Goal: Task Accomplishment & Management: Use online tool/utility

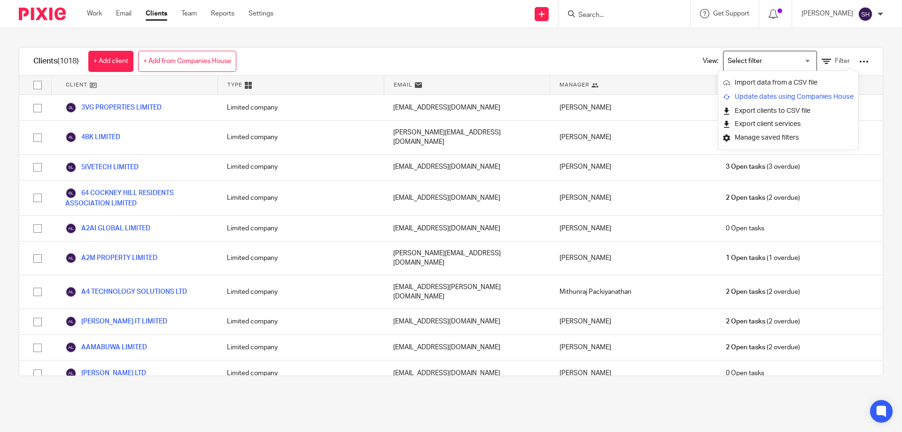
click at [753, 96] on link "Update dates using Companies House" at bounding box center [788, 97] width 131 height 14
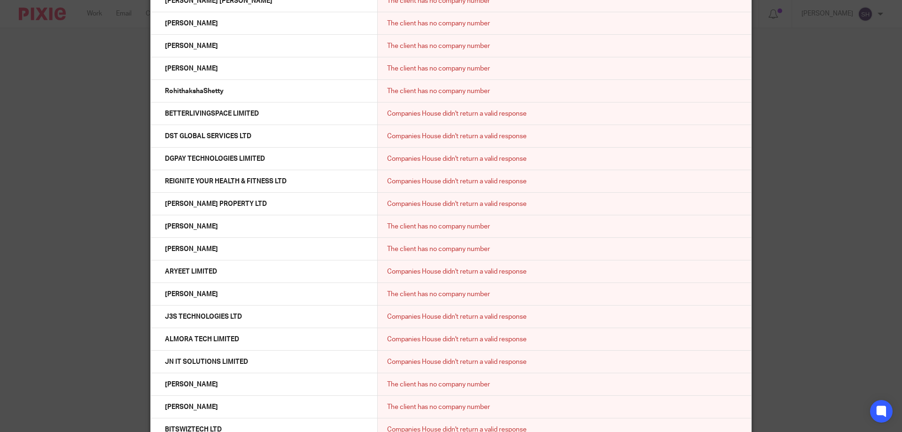
scroll to position [9447, 0]
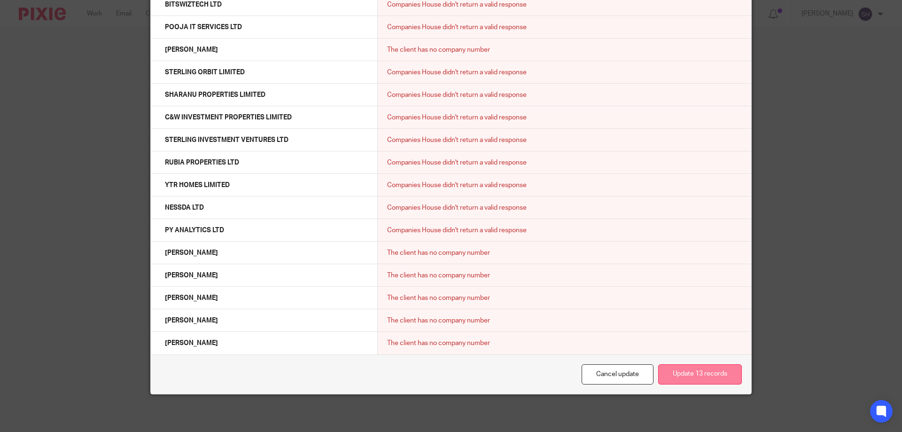
click at [710, 373] on button "Update 13 records" at bounding box center [701, 374] width 84 height 20
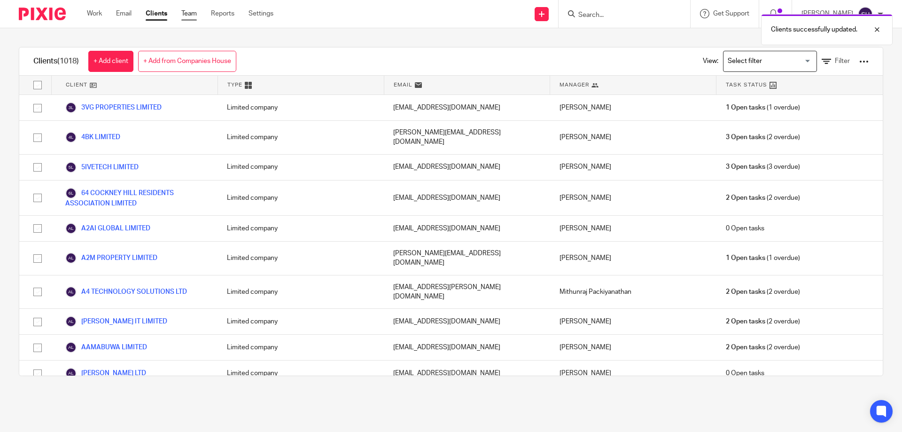
click at [196, 17] on link "Team" at bounding box center [189, 13] width 16 height 9
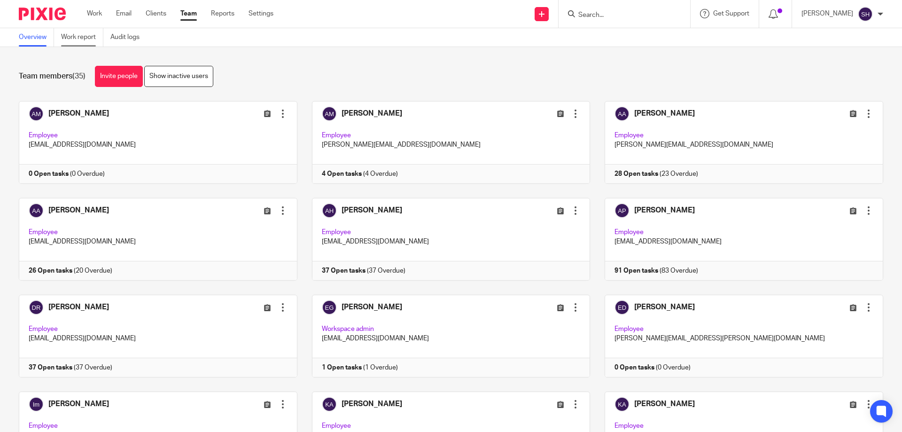
click at [86, 35] on link "Work report" at bounding box center [82, 37] width 42 height 18
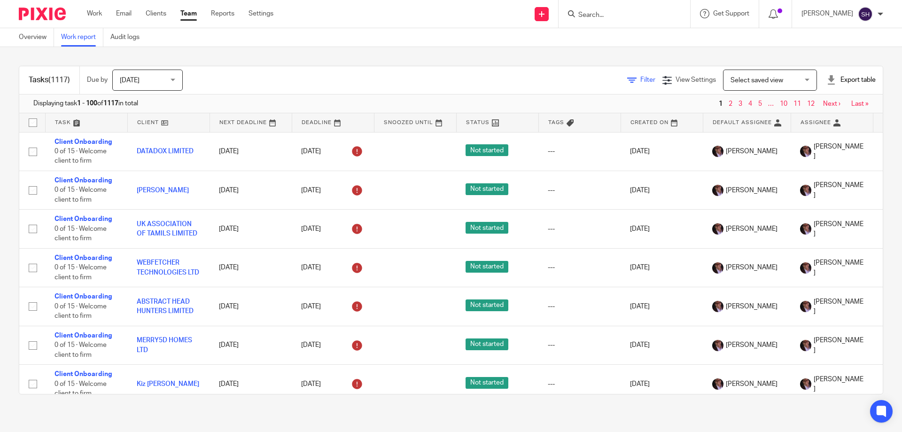
click at [641, 83] on span "Filter" at bounding box center [648, 80] width 15 height 7
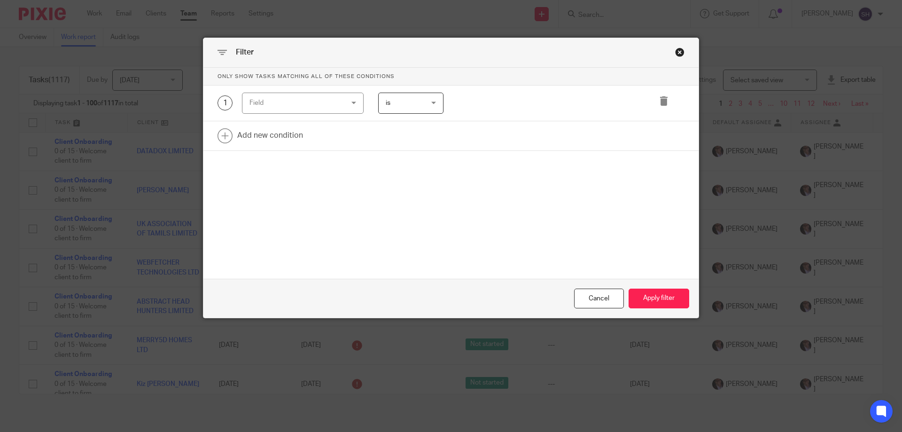
click at [275, 104] on div "Field" at bounding box center [295, 103] width 91 height 20
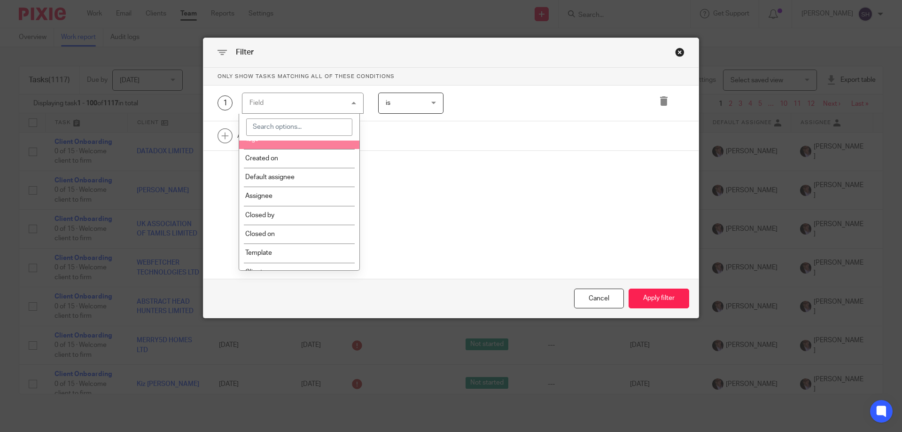
scroll to position [94, 0]
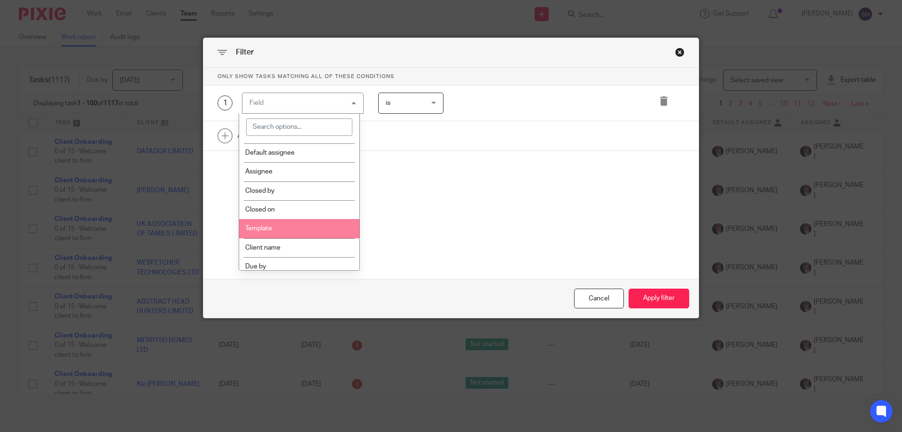
click at [270, 223] on li "Template" at bounding box center [299, 228] width 121 height 19
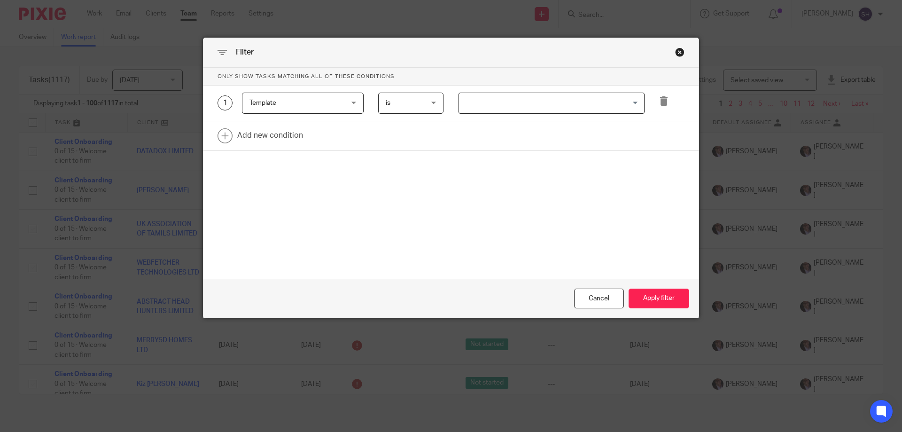
click at [527, 91] on div "1 Template Template Task fields Due by date Status Tags Created on Default assi…" at bounding box center [451, 104] width 495 height 36
click at [536, 106] on input "Search for option" at bounding box center [549, 103] width 179 height 16
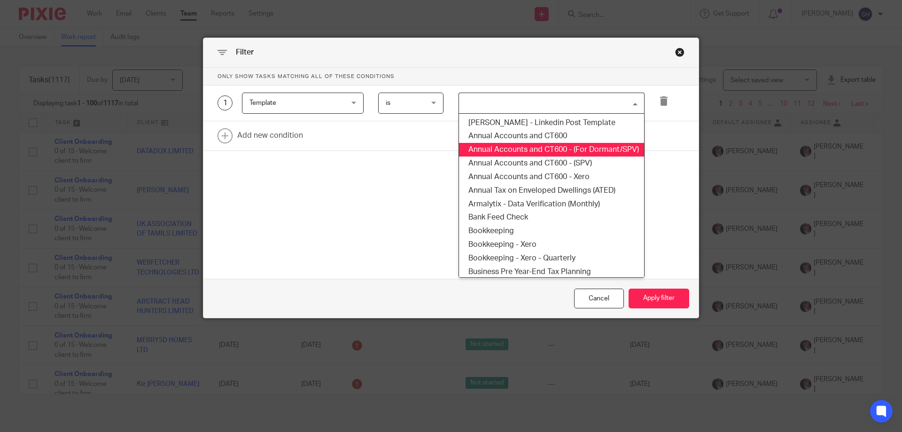
click at [544, 144] on li "Annual Accounts and CT600 - (For Dormant/SPV)" at bounding box center [551, 150] width 185 height 14
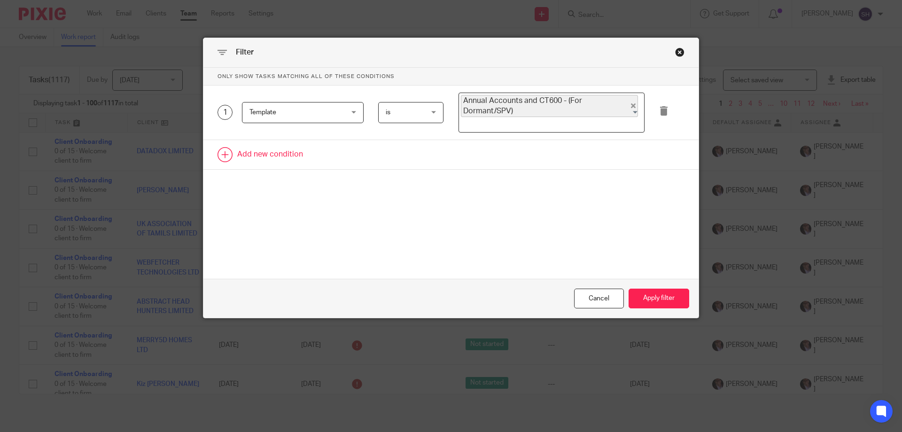
click at [545, 144] on link at bounding box center [451, 154] width 495 height 29
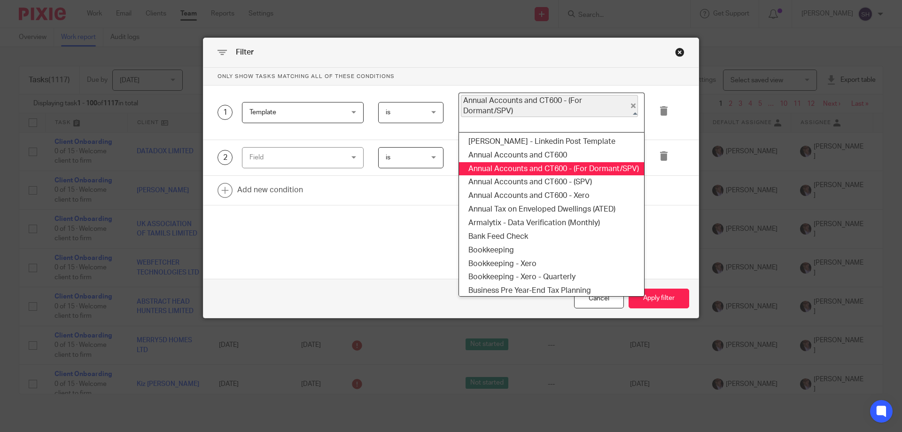
click at [586, 107] on span "Annual Accounts and CT600 - (For Dormant/SPV)" at bounding box center [549, 106] width 177 height 22
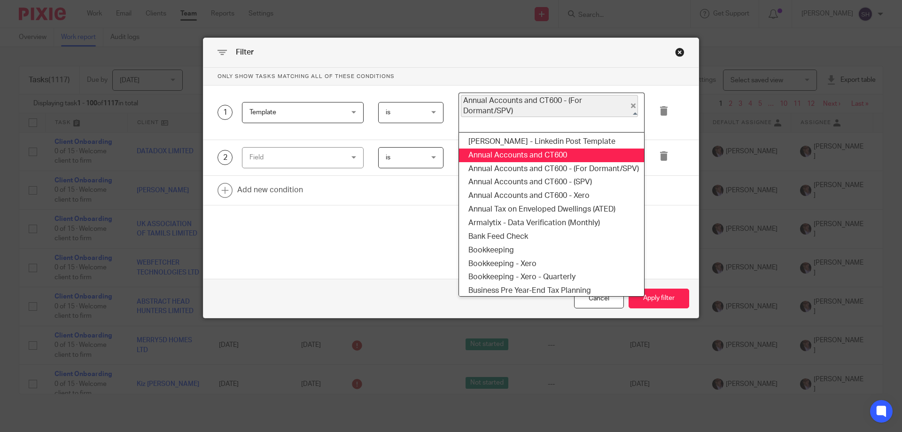
click at [563, 152] on li "Annual Accounts and CT600" at bounding box center [551, 156] width 185 height 14
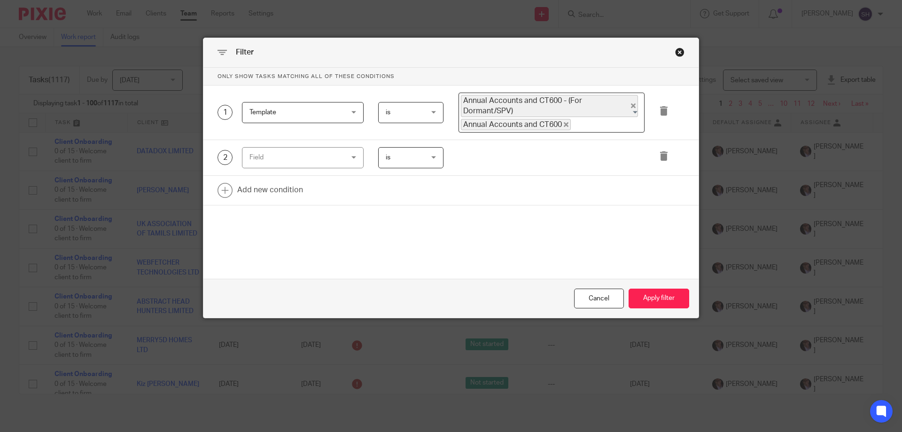
click at [588, 128] on input "Search for option" at bounding box center [605, 124] width 67 height 11
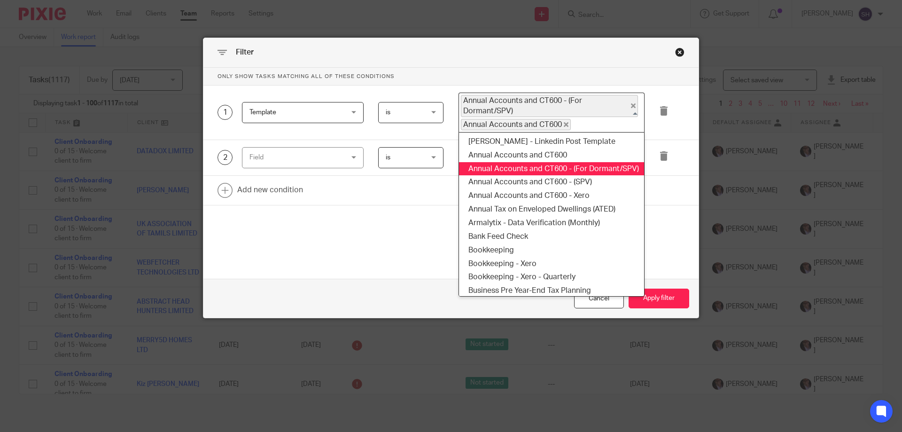
click at [583, 174] on li "Annual Accounts and CT600 - (For Dormant/SPV)" at bounding box center [551, 169] width 185 height 14
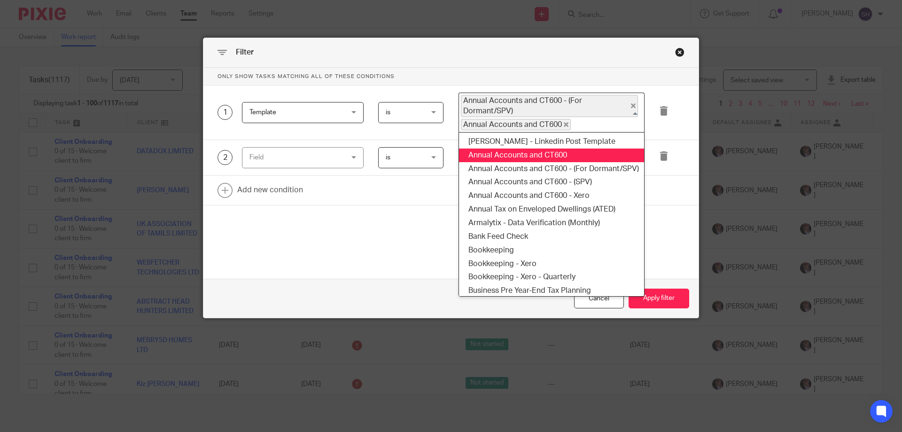
click at [595, 129] on div "Annual Accounts and CT600 - (For Dormant/SPV) Annual Accounts and CT600 Loading…" at bounding box center [552, 113] width 186 height 40
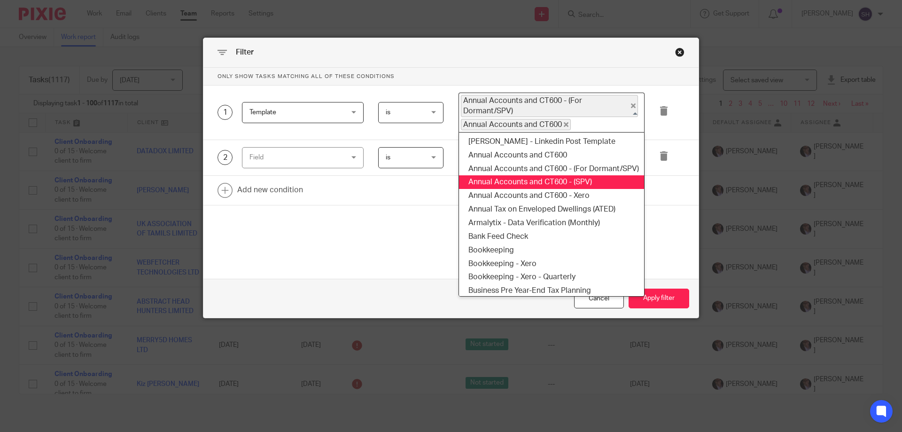
drag, startPoint x: 583, startPoint y: 175, endPoint x: 582, endPoint y: 183, distance: 8.0
click at [582, 183] on ul "Amanda C. Watts - Linkedin Post Template Annual Accounts and CT600 Annual Accou…" at bounding box center [552, 214] width 186 height 165
click at [582, 183] on li "Annual Accounts and CT600 - (SPV)" at bounding box center [551, 182] width 185 height 14
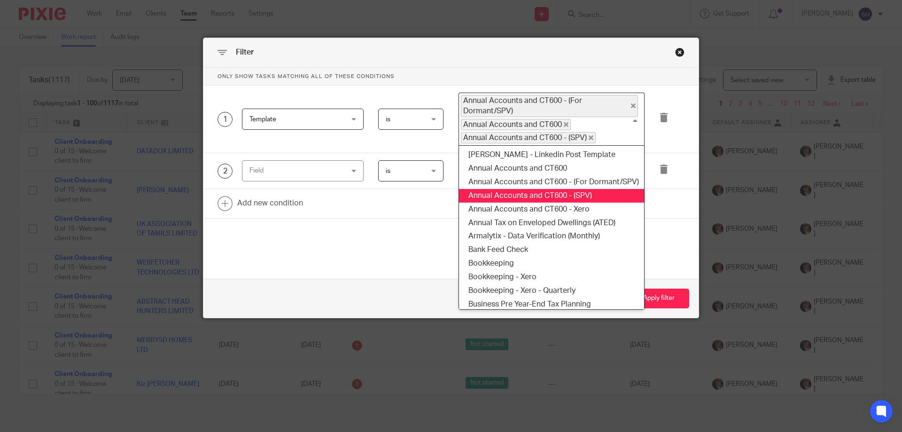
click at [607, 134] on input "Search for option" at bounding box center [618, 137] width 42 height 11
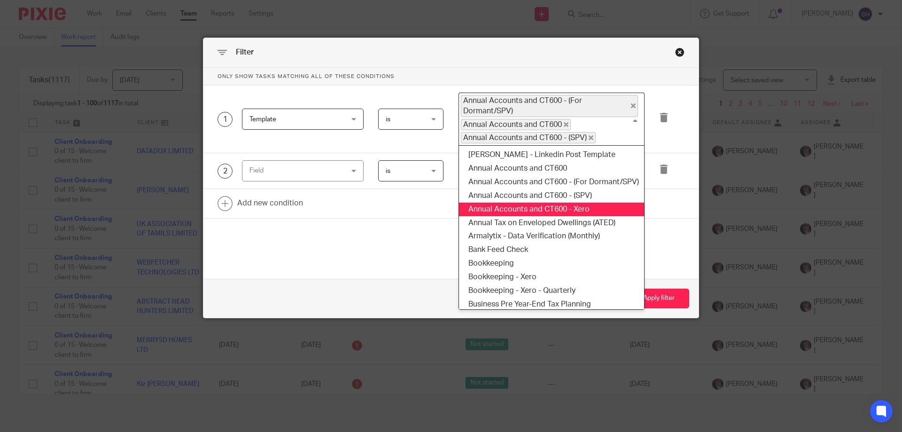
click at [589, 205] on li "Annual Accounts and CT600 - Xero" at bounding box center [551, 210] width 185 height 14
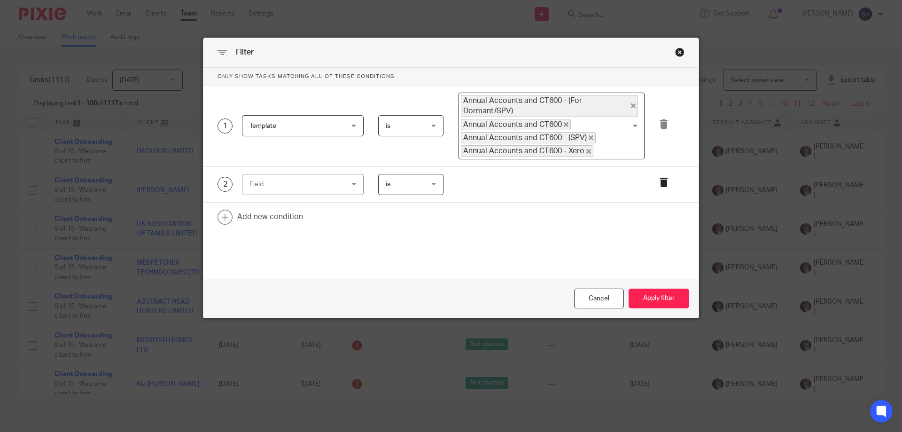
click at [659, 180] on icon at bounding box center [663, 182] width 9 height 9
click at [650, 297] on button "Apply filter" at bounding box center [659, 299] width 61 height 20
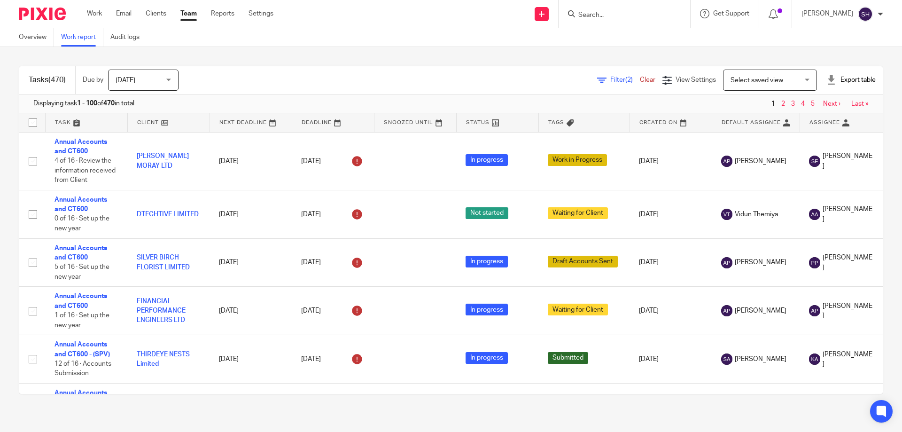
click at [611, 79] on span "Filter (2)" at bounding box center [626, 80] width 30 height 7
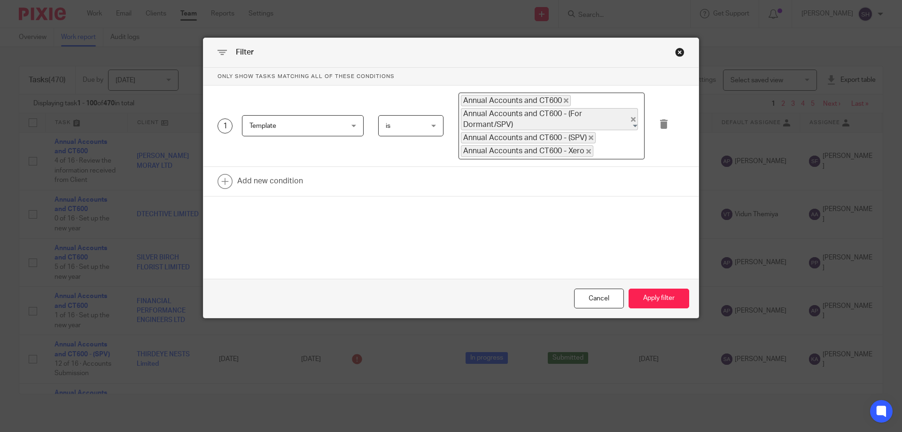
click at [621, 149] on input "Search for option" at bounding box center [617, 150] width 45 height 11
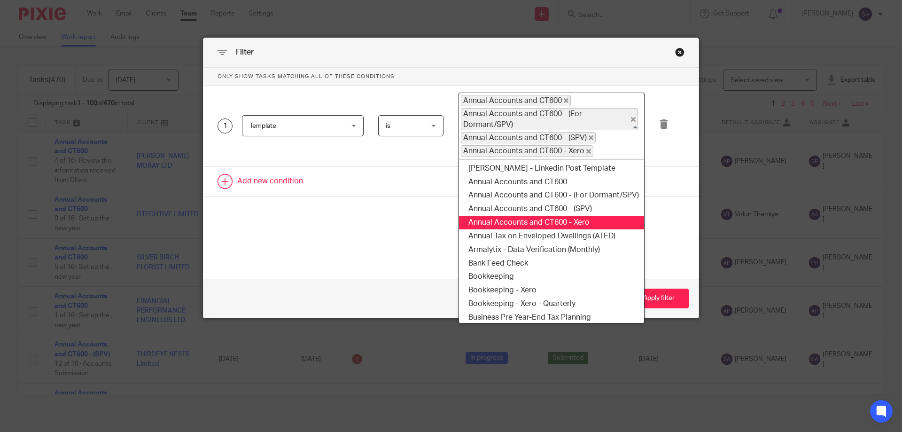
click at [660, 193] on link at bounding box center [451, 181] width 495 height 29
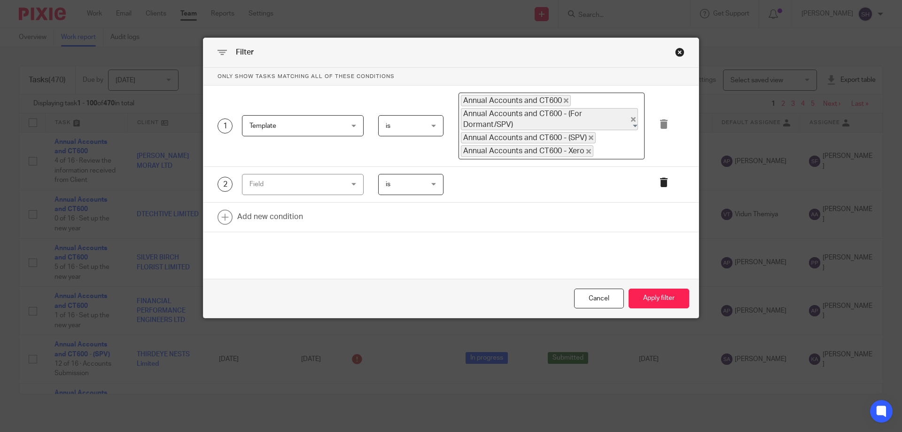
click at [659, 183] on icon at bounding box center [663, 182] width 9 height 9
click at [652, 297] on button "Apply filter" at bounding box center [659, 299] width 61 height 20
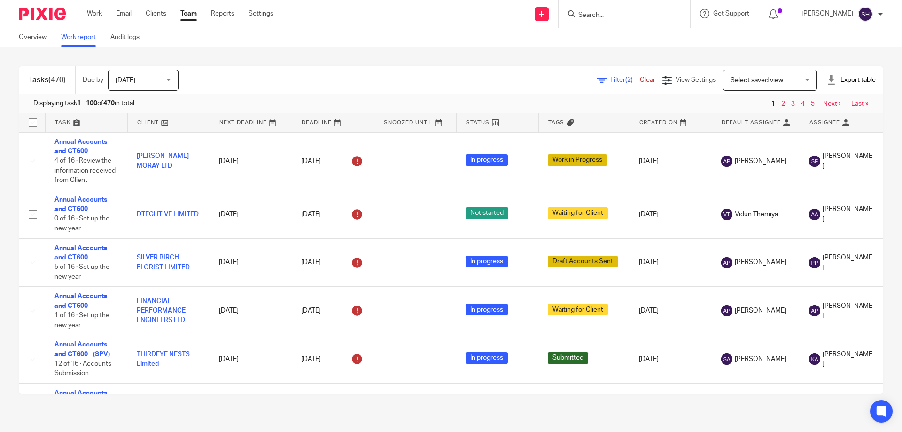
click at [640, 79] on link "Clear" at bounding box center [648, 80] width 16 height 7
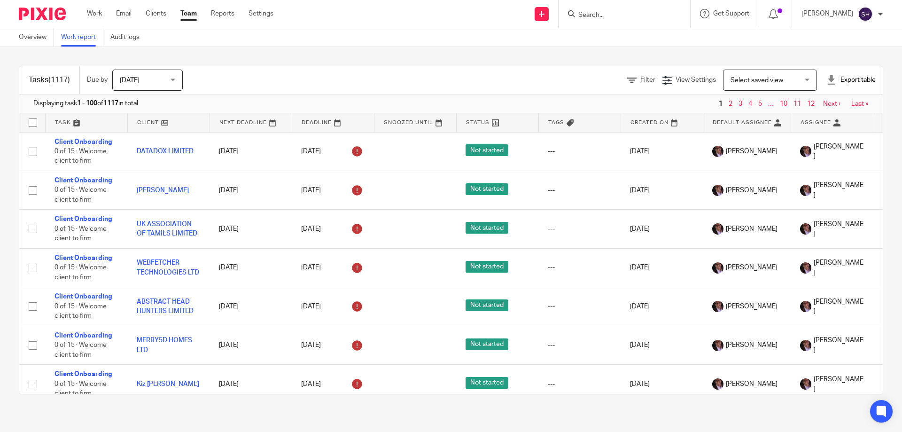
click at [641, 78] on span "Filter" at bounding box center [648, 80] width 15 height 7
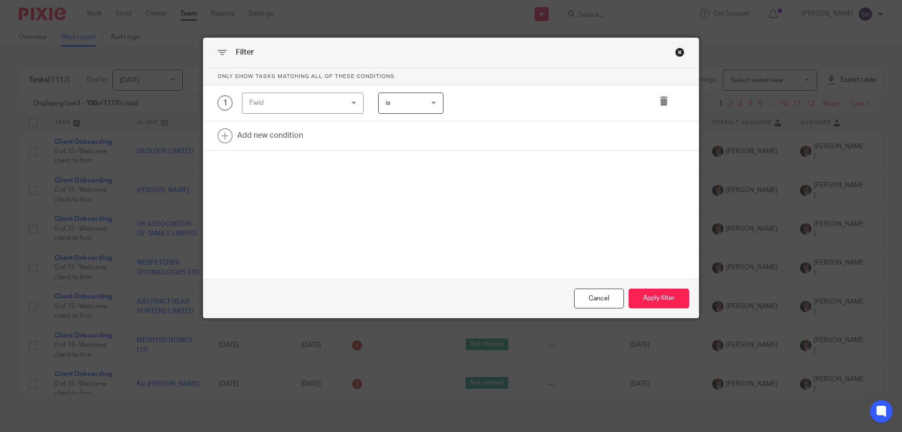
click at [327, 94] on div "Field" at bounding box center [295, 103] width 91 height 20
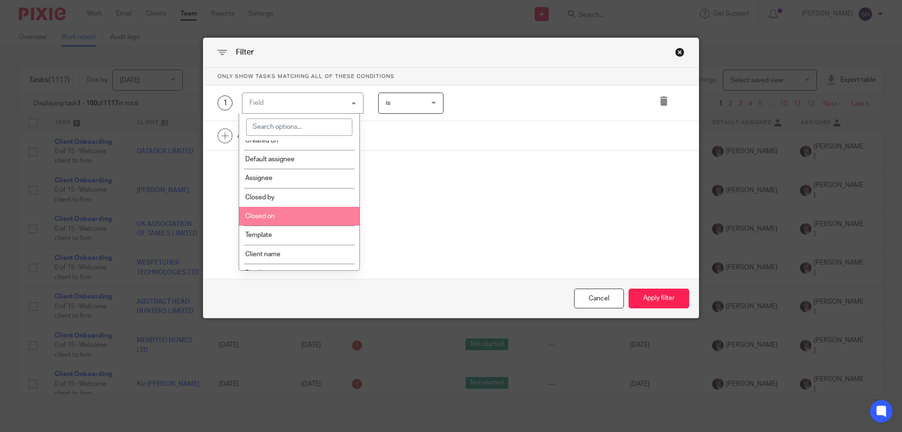
scroll to position [94, 0]
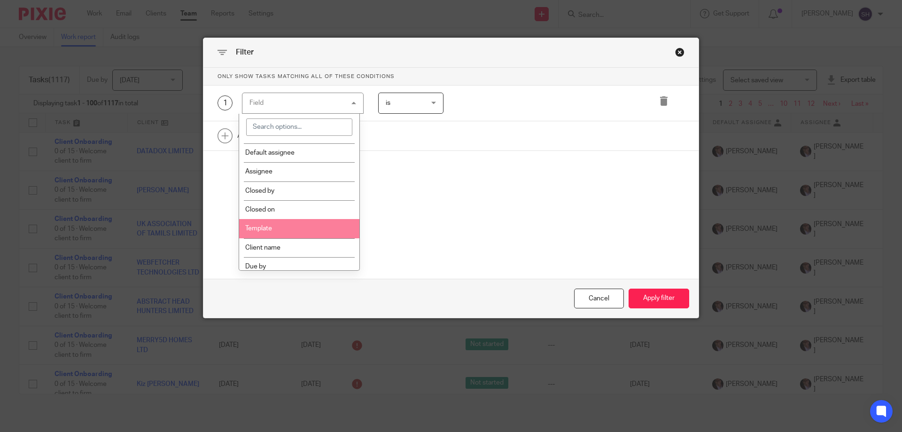
click at [288, 224] on li "Template" at bounding box center [299, 228] width 121 height 19
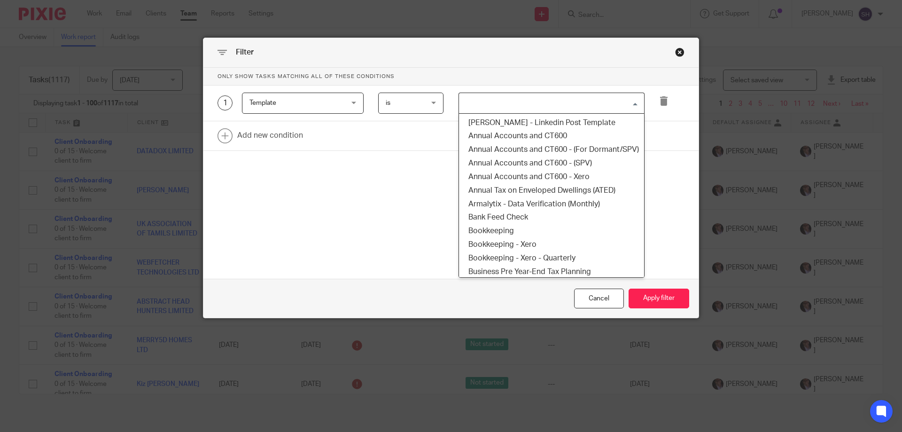
click at [504, 106] on input "Search for option" at bounding box center [549, 103] width 179 height 16
drag, startPoint x: 509, startPoint y: 144, endPoint x: 514, endPoint y: 137, distance: 9.0
click at [514, 137] on ul "Amanda C. Watts - Linkedin Post Template Annual Accounts and CT600 Annual Accou…" at bounding box center [552, 195] width 186 height 165
click at [549, 131] on li "Annual Accounts and CT600" at bounding box center [551, 136] width 185 height 14
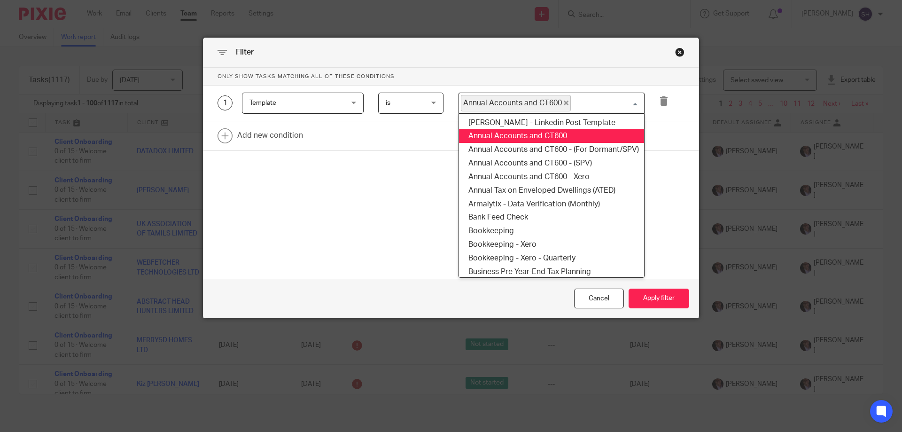
click at [598, 112] on div "Annual Accounts and CT600 Loading..." at bounding box center [552, 103] width 186 height 21
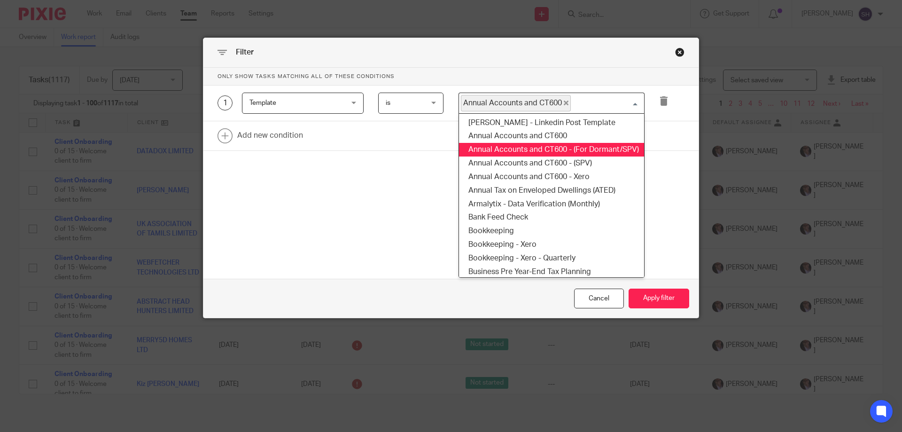
click at [589, 145] on li "Annual Accounts and CT600 - (For Dormant/SPV)" at bounding box center [551, 150] width 185 height 14
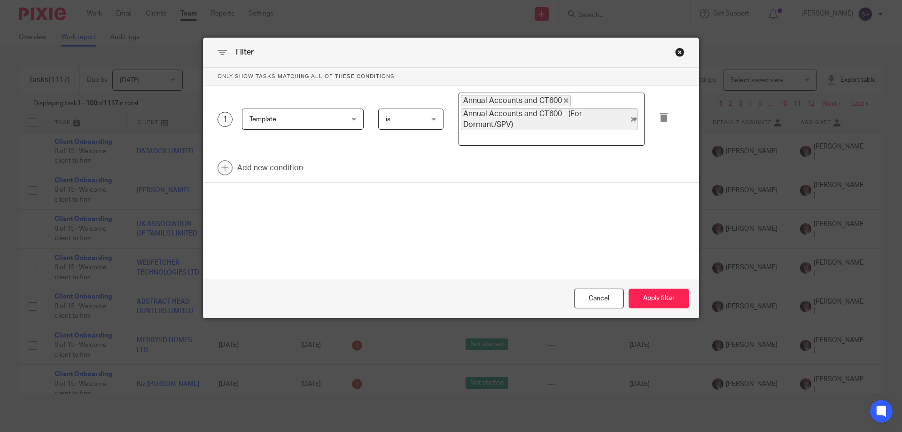
click at [602, 135] on input "Search for option" at bounding box center [549, 137] width 179 height 11
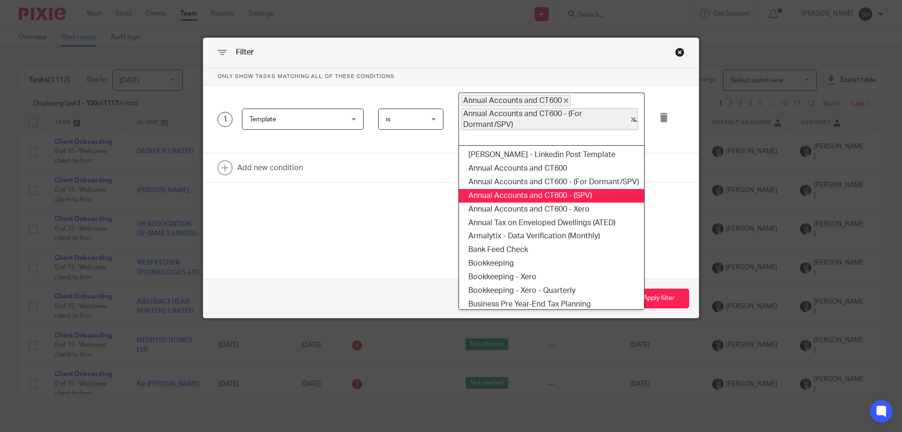
click at [573, 194] on li "Annual Accounts and CT600 - (SPV)" at bounding box center [551, 196] width 185 height 14
click at [608, 141] on input "Search for option" at bounding box center [618, 137] width 42 height 11
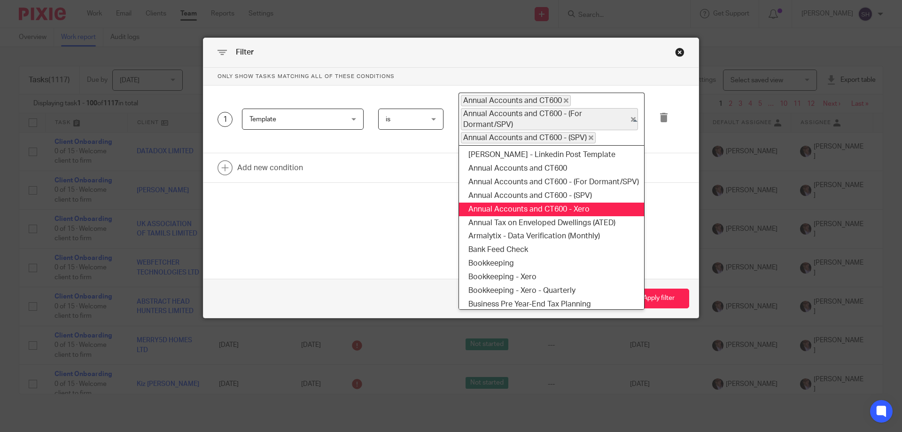
click at [589, 210] on li "Annual Accounts and CT600 - Xero" at bounding box center [551, 210] width 185 height 14
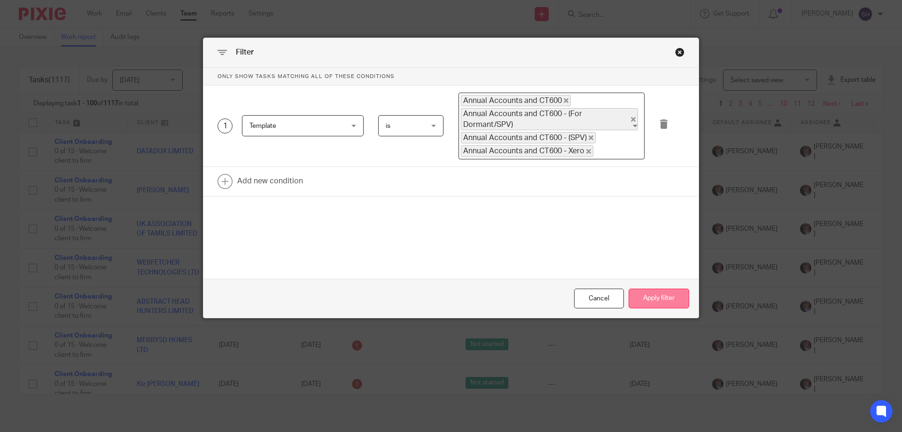
click at [660, 293] on button "Apply filter" at bounding box center [659, 299] width 61 height 20
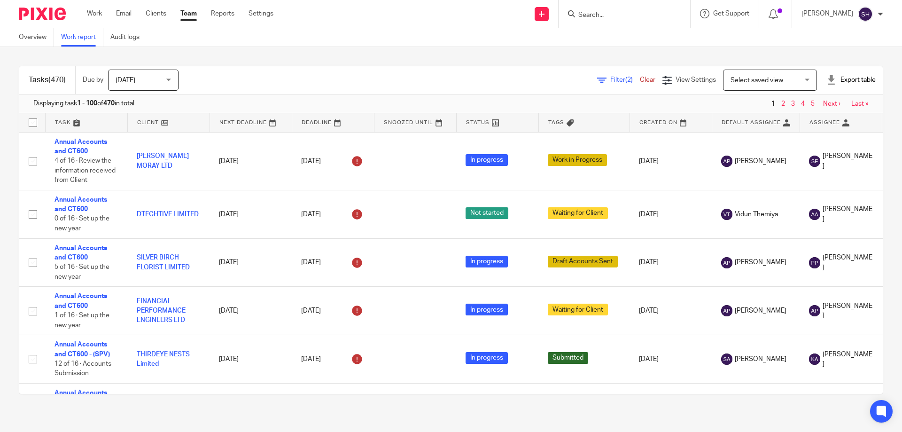
click at [835, 80] on div "Export table" at bounding box center [851, 79] width 49 height 9
click at [823, 98] on link "CSV format" at bounding box center [818, 101] width 34 height 7
click at [611, 80] on span "Filter (3)" at bounding box center [626, 80] width 30 height 7
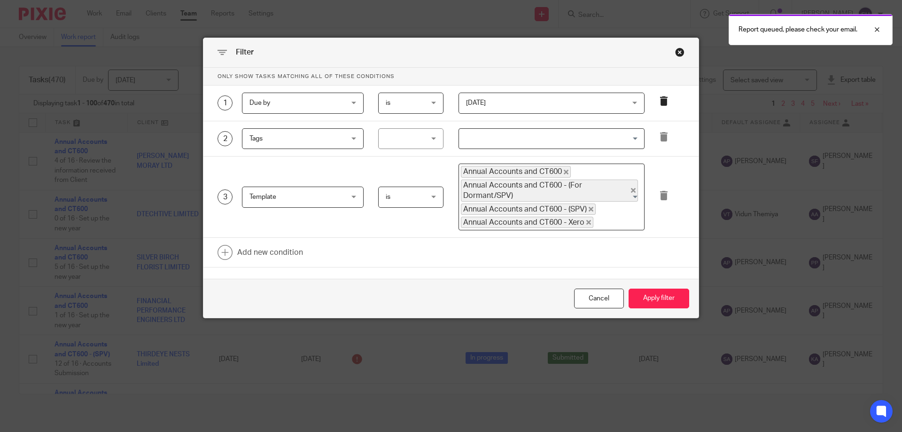
click at [659, 103] on icon at bounding box center [663, 100] width 9 height 9
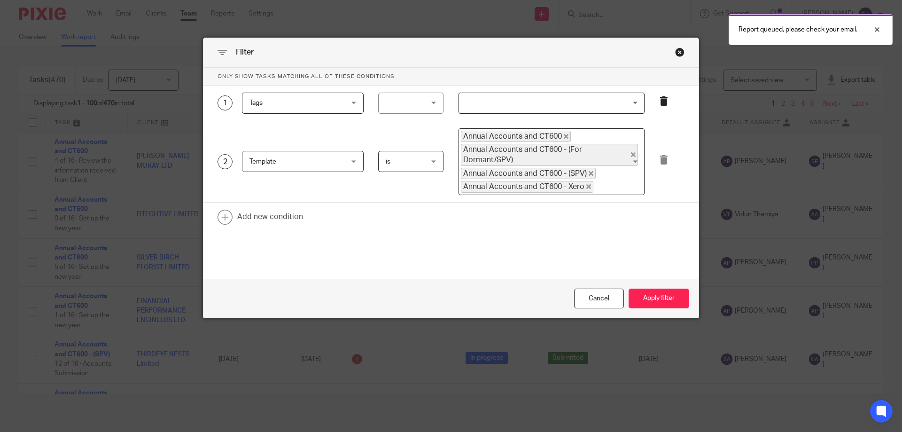
click at [659, 103] on icon at bounding box center [663, 100] width 9 height 9
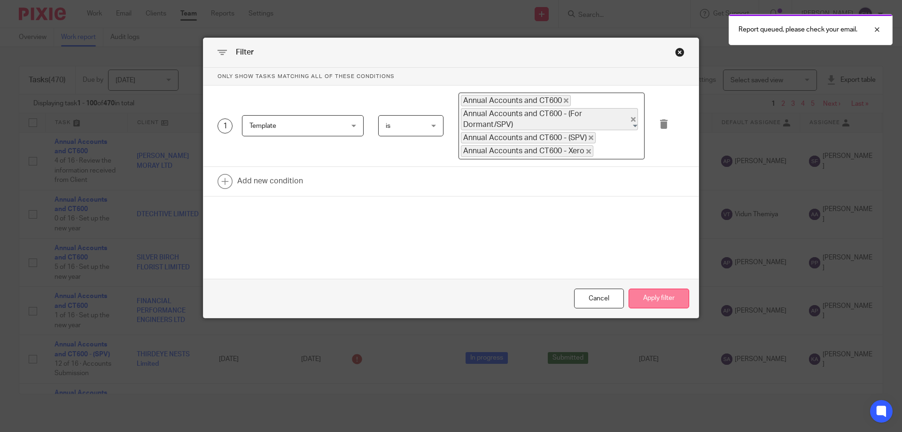
click at [655, 292] on button "Apply filter" at bounding box center [659, 299] width 61 height 20
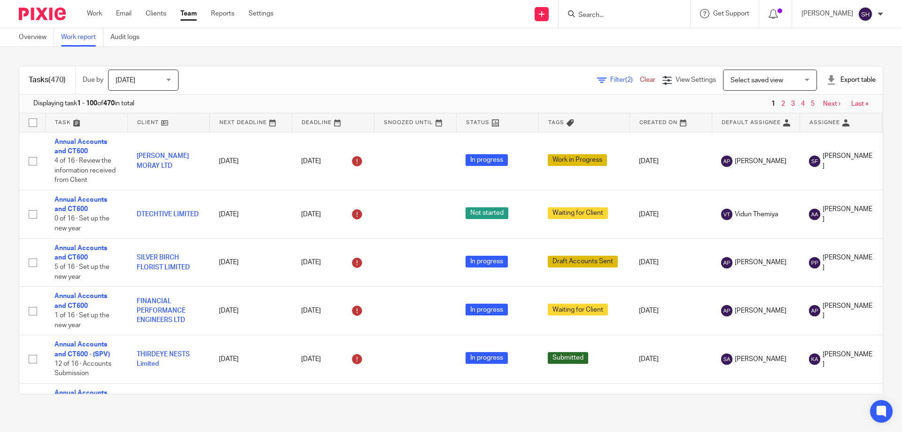
click at [597, 83] on div "Filter (2) Clear" at bounding box center [629, 80] width 65 height 10
click at [611, 80] on span "Filter (2)" at bounding box center [626, 80] width 30 height 7
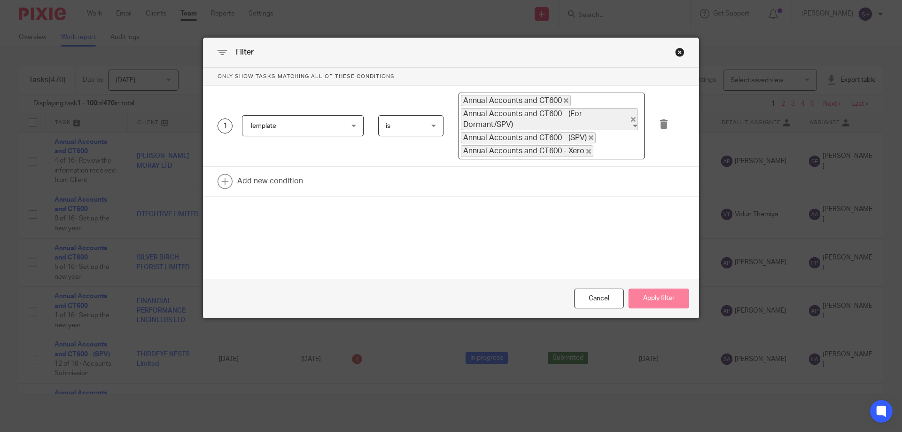
click at [645, 298] on button "Apply filter" at bounding box center [659, 299] width 61 height 20
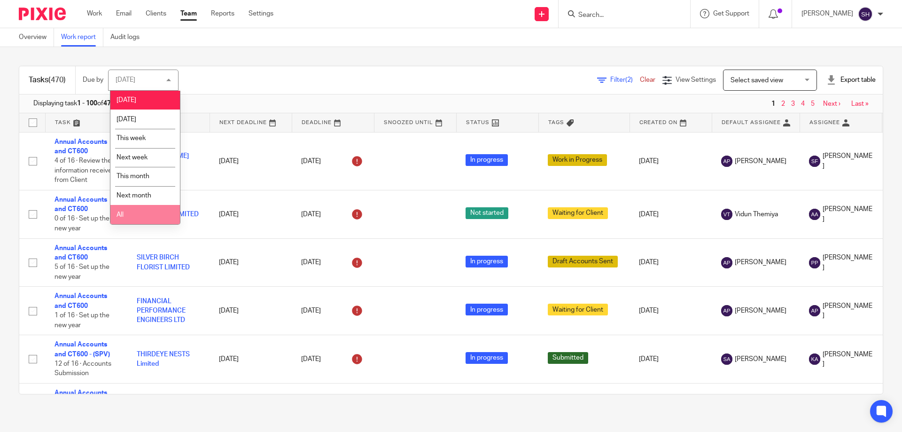
click at [137, 211] on li "All" at bounding box center [145, 214] width 70 height 19
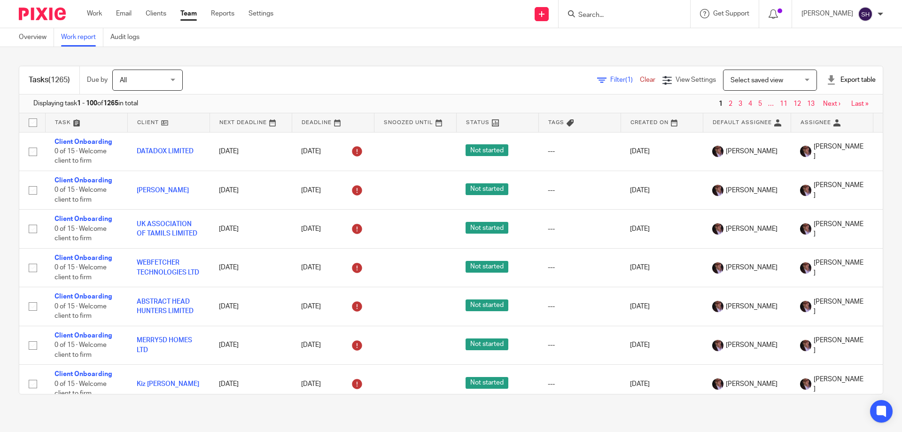
click at [597, 75] on div "Filter (1) Clear" at bounding box center [629, 80] width 65 height 10
click at [597, 78] on link "Filter (1)" at bounding box center [618, 80] width 43 height 7
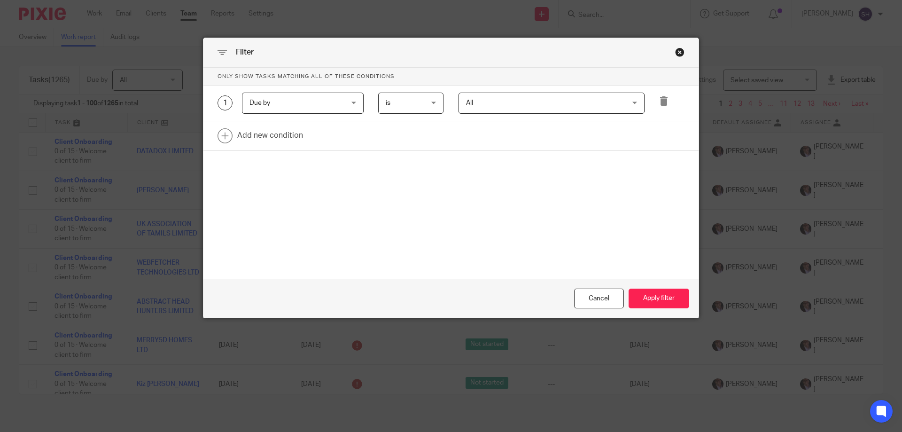
click at [320, 108] on span "Due by" at bounding box center [295, 103] width 91 height 20
click at [533, 163] on div "Only show tasks matching all of these conditions 1 Due by Due by Task fields Du…" at bounding box center [451, 141] width 495 height 147
click at [660, 97] on icon at bounding box center [663, 100] width 9 height 9
click at [257, 99] on link at bounding box center [451, 100] width 495 height 29
click at [271, 104] on div "Field" at bounding box center [295, 103] width 91 height 20
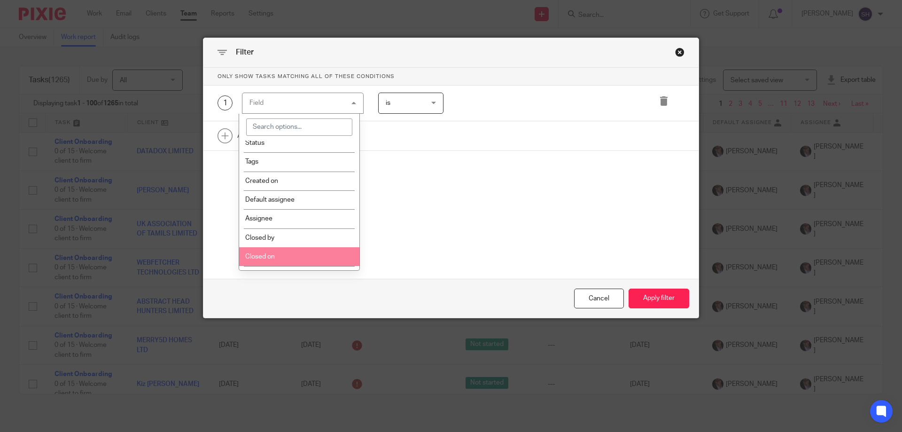
scroll to position [141, 0]
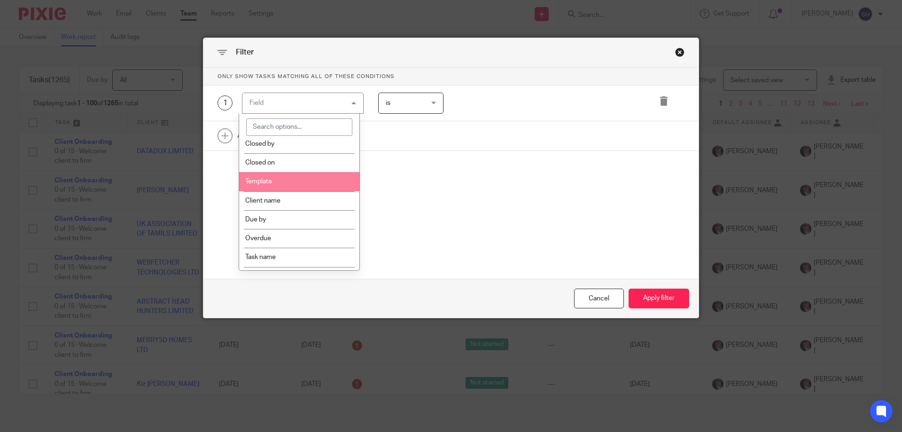
click at [286, 181] on li "Template" at bounding box center [299, 181] width 121 height 19
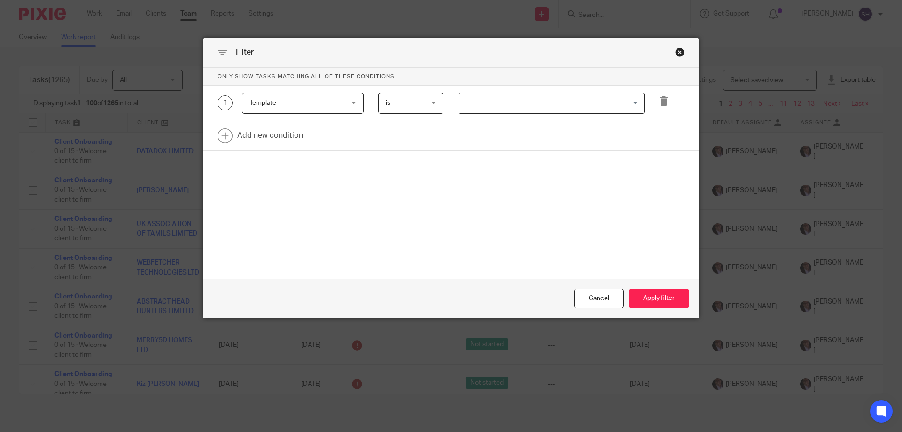
click at [496, 103] on input "Search for option" at bounding box center [549, 103] width 179 height 16
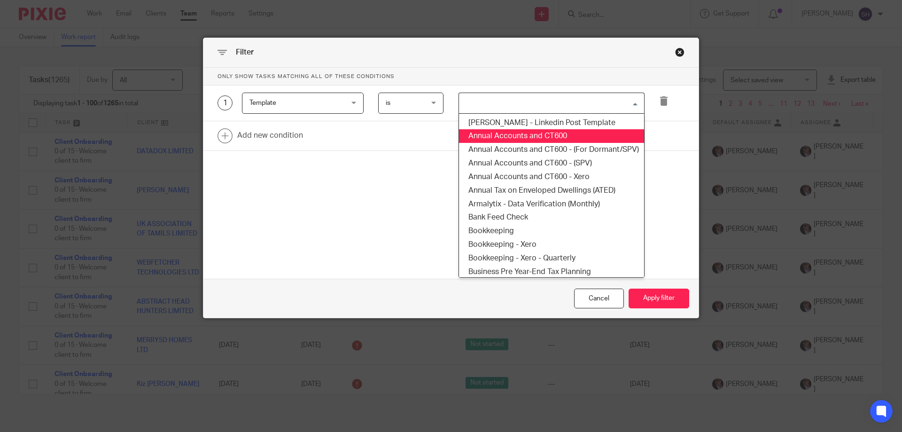
click at [503, 138] on li "Annual Accounts and CT600" at bounding box center [551, 136] width 185 height 14
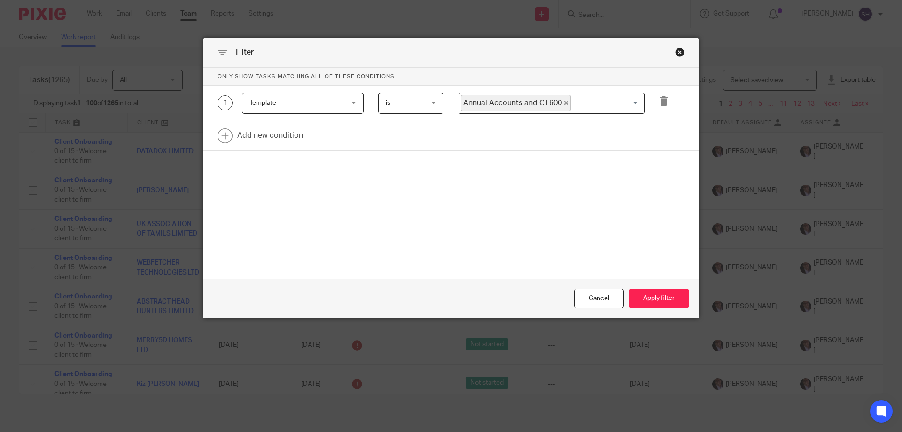
click at [625, 103] on input "Search for option" at bounding box center [605, 103] width 67 height 16
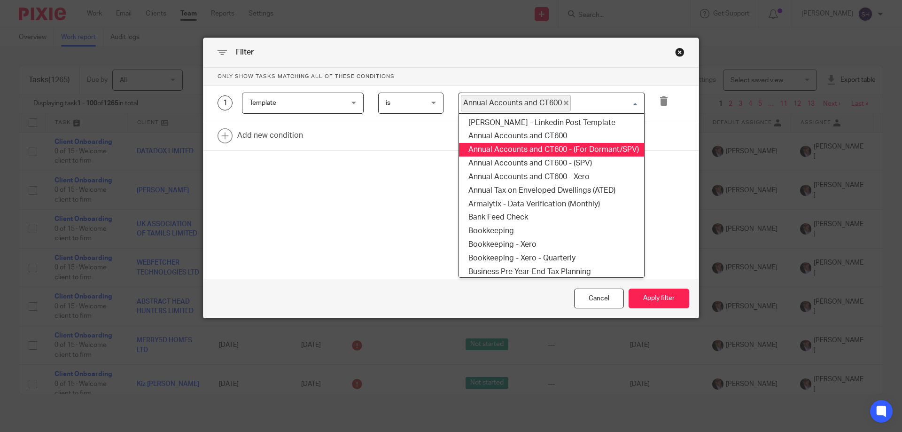
click at [607, 146] on ul "Amanda C. Watts - Linkedin Post Template Annual Accounts and CT600 Annual Accou…" at bounding box center [552, 195] width 186 height 165
click at [607, 146] on li "Annual Accounts and CT600 - (For Dormant/SPV)" at bounding box center [551, 150] width 185 height 14
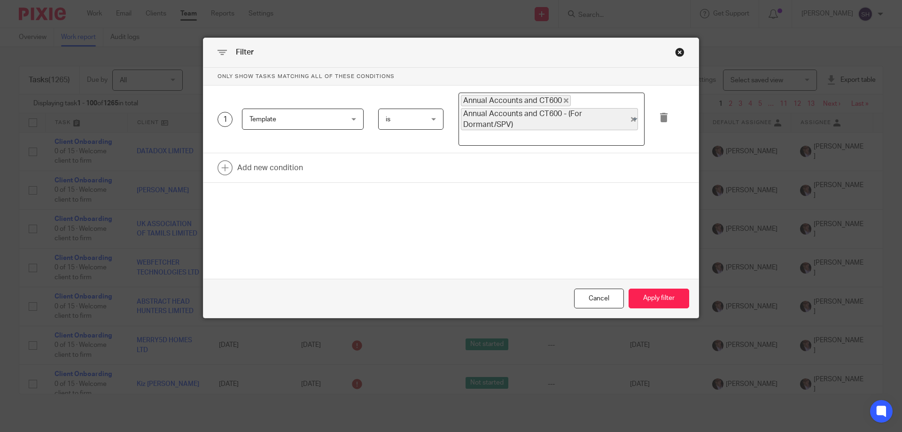
click at [604, 133] on input "Search for option" at bounding box center [549, 137] width 179 height 11
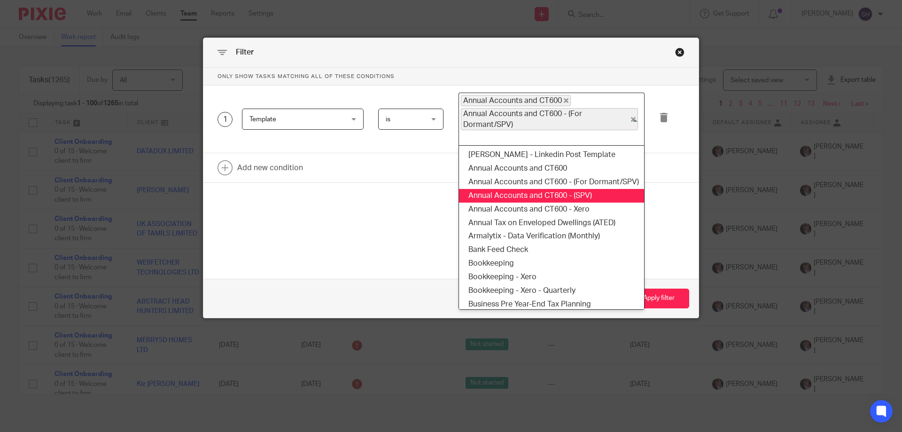
click at [572, 191] on li "Annual Accounts and CT600 - (SPV)" at bounding box center [551, 196] width 185 height 14
click at [603, 136] on input "Search for option" at bounding box center [618, 137] width 42 height 11
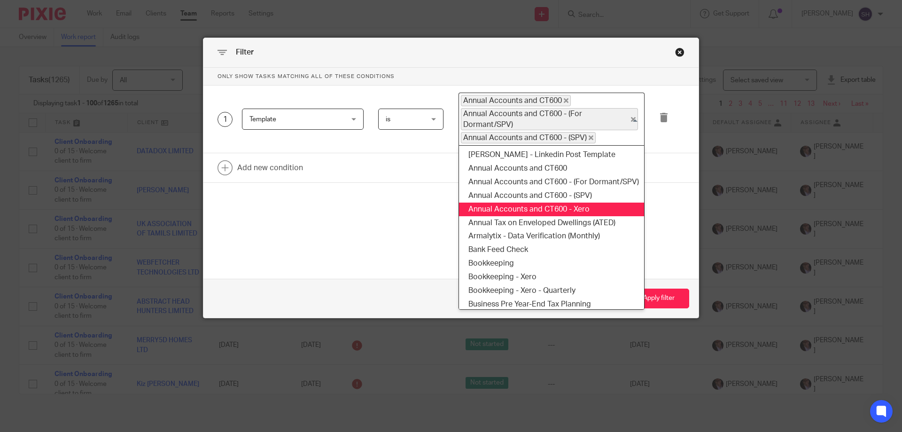
click at [578, 212] on li "Annual Accounts and CT600 - Xero" at bounding box center [551, 210] width 185 height 14
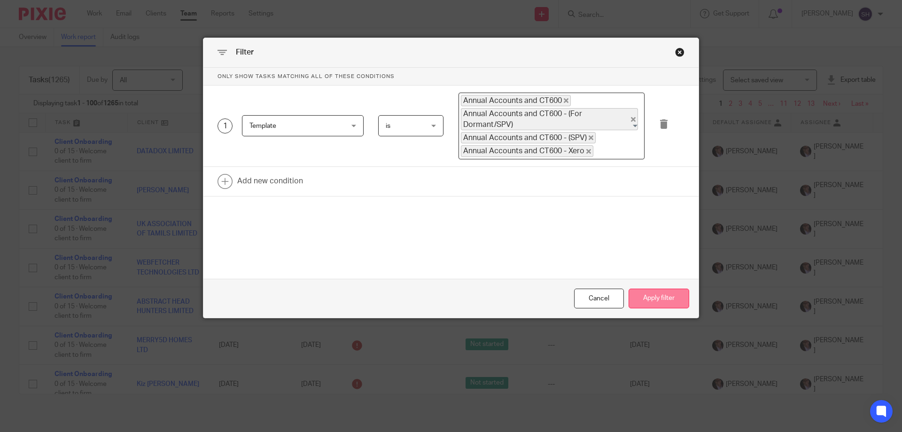
click at [651, 299] on button "Apply filter" at bounding box center [659, 299] width 61 height 20
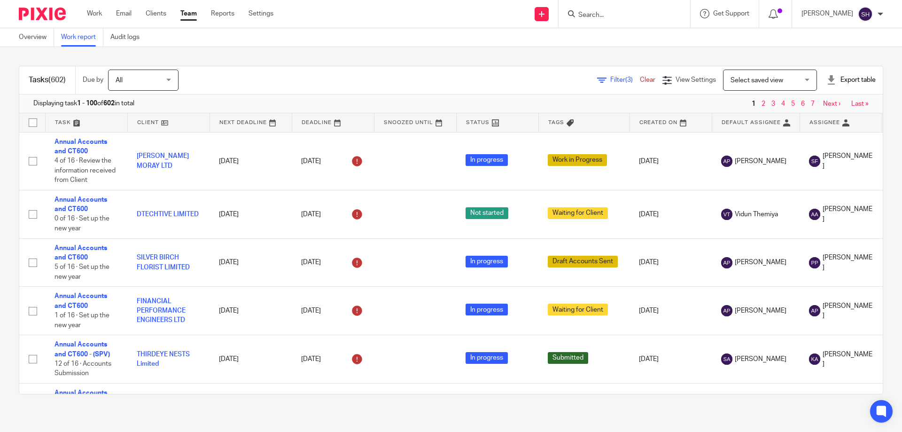
click at [843, 79] on div "Export table" at bounding box center [851, 79] width 49 height 9
drag, startPoint x: 819, startPoint y: 105, endPoint x: 818, endPoint y: 100, distance: 5.7
click at [818, 100] on li "CSV format" at bounding box center [828, 101] width 55 height 14
click at [817, 100] on link "CSV format" at bounding box center [818, 101] width 34 height 7
